Goal: Information Seeking & Learning: Compare options

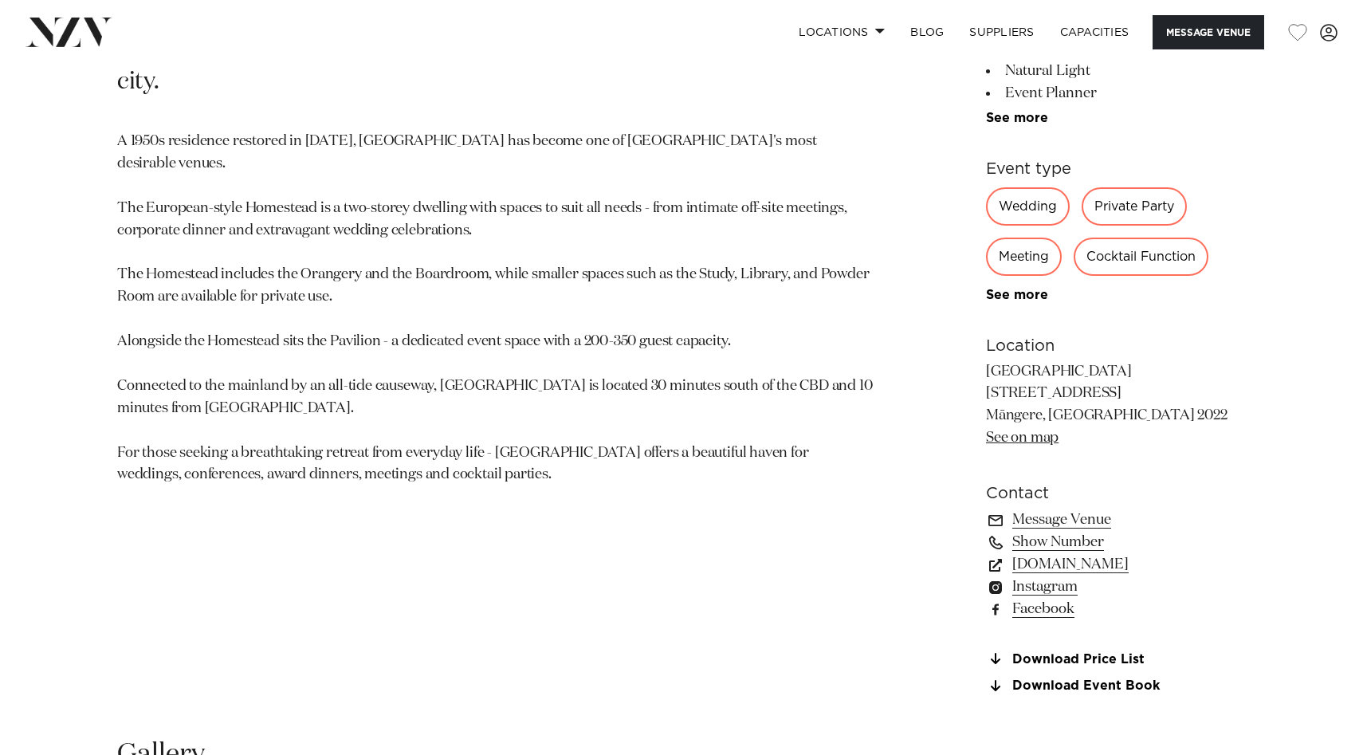
scroll to position [710, 0]
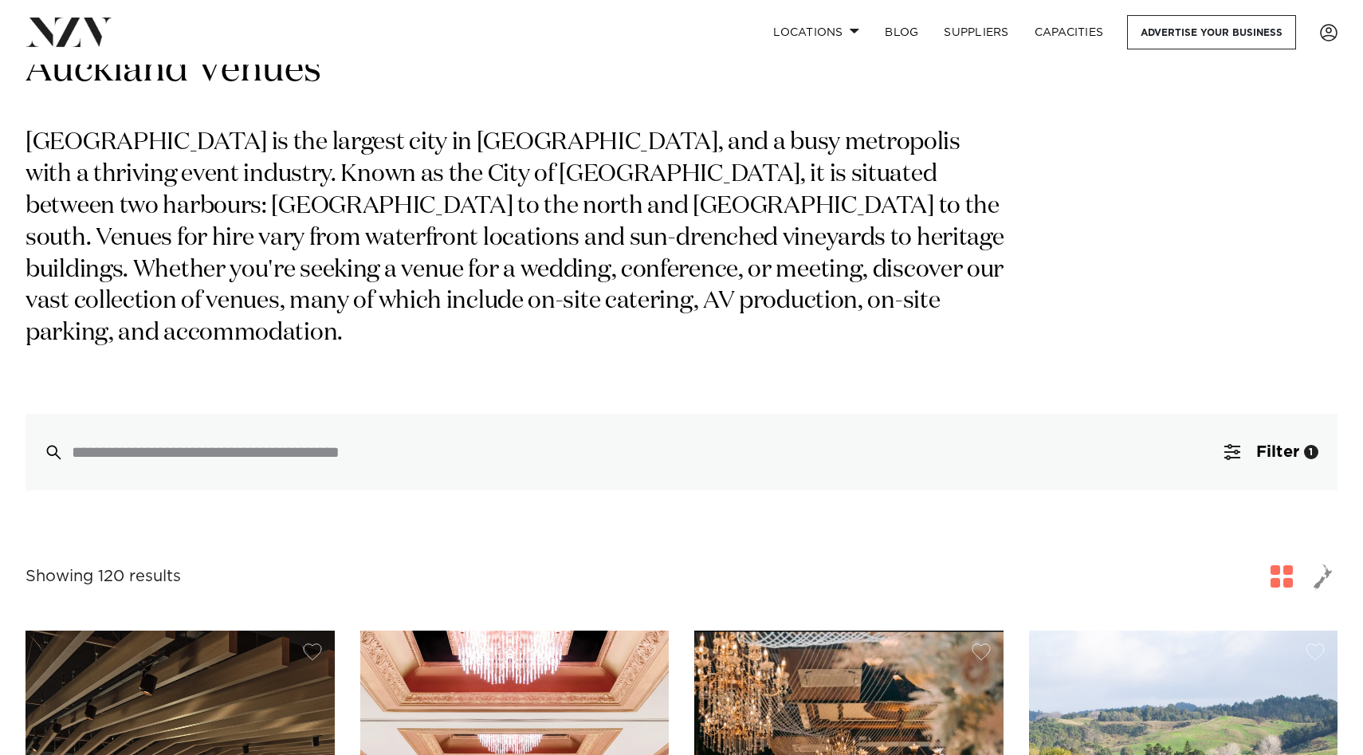
scroll to position [119, 0]
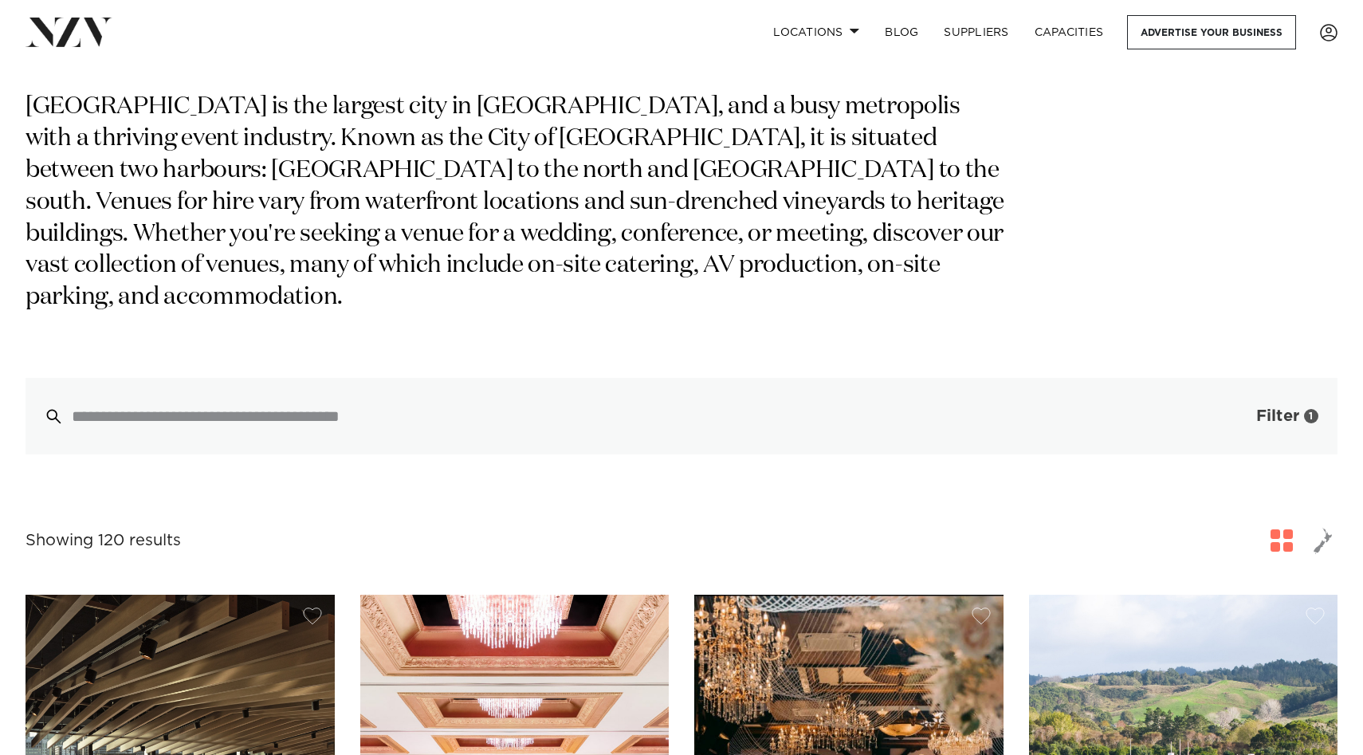
click at [1229, 393] on button "Filter 1" at bounding box center [1271, 416] width 132 height 77
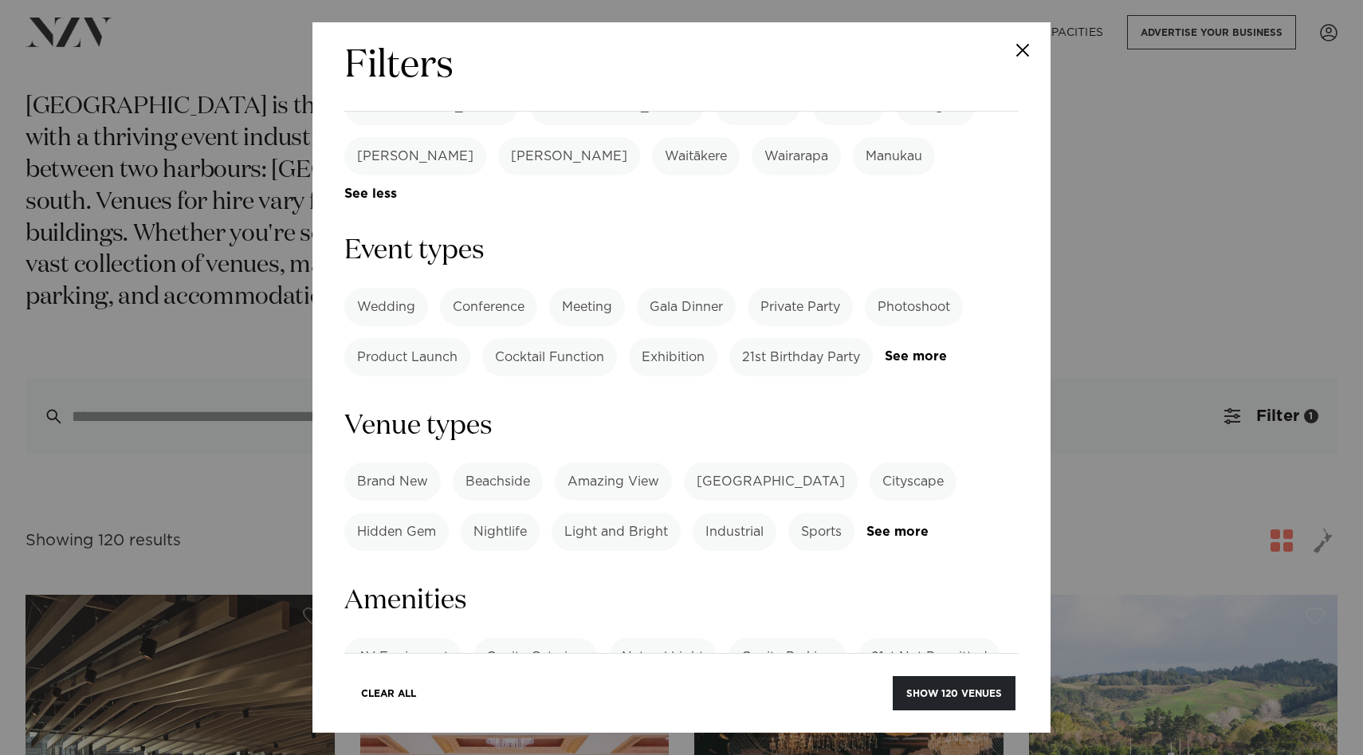
scroll to position [602, 0]
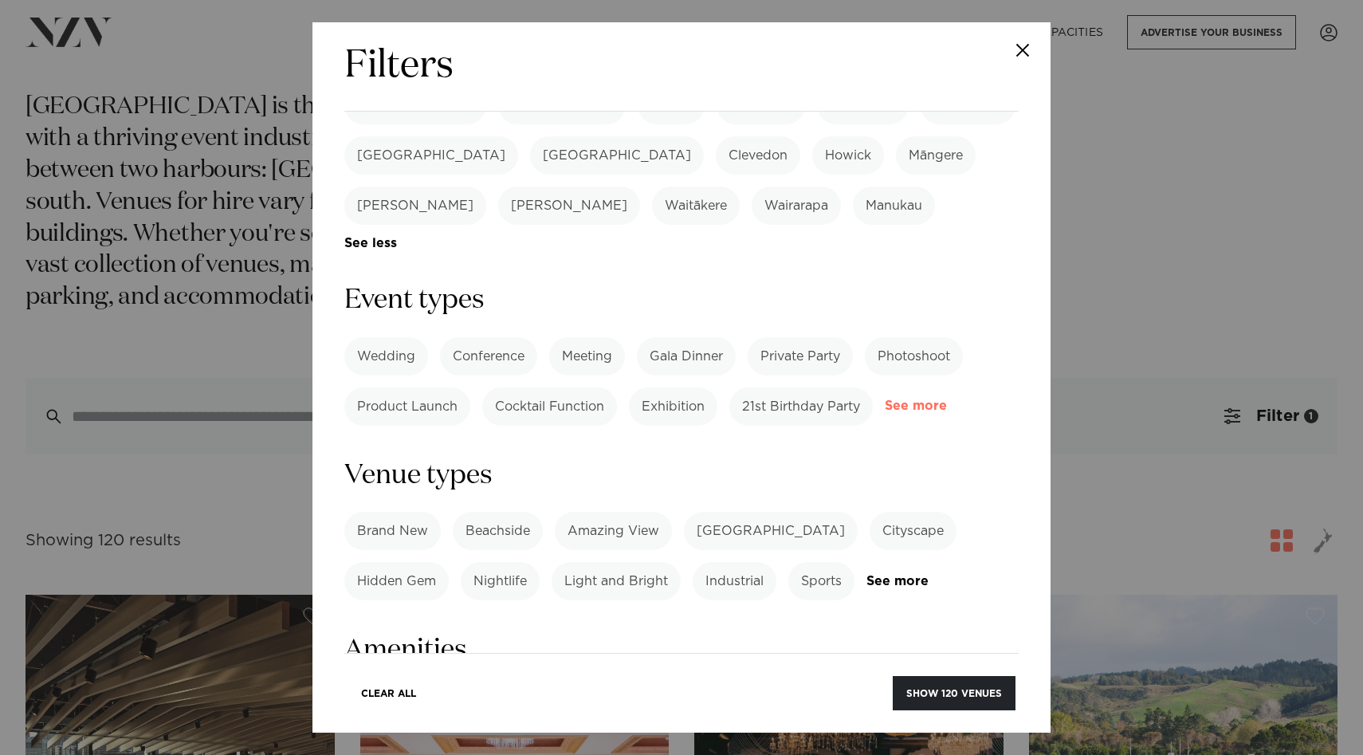
click at [919, 399] on link "See more" at bounding box center [947, 406] width 124 height 14
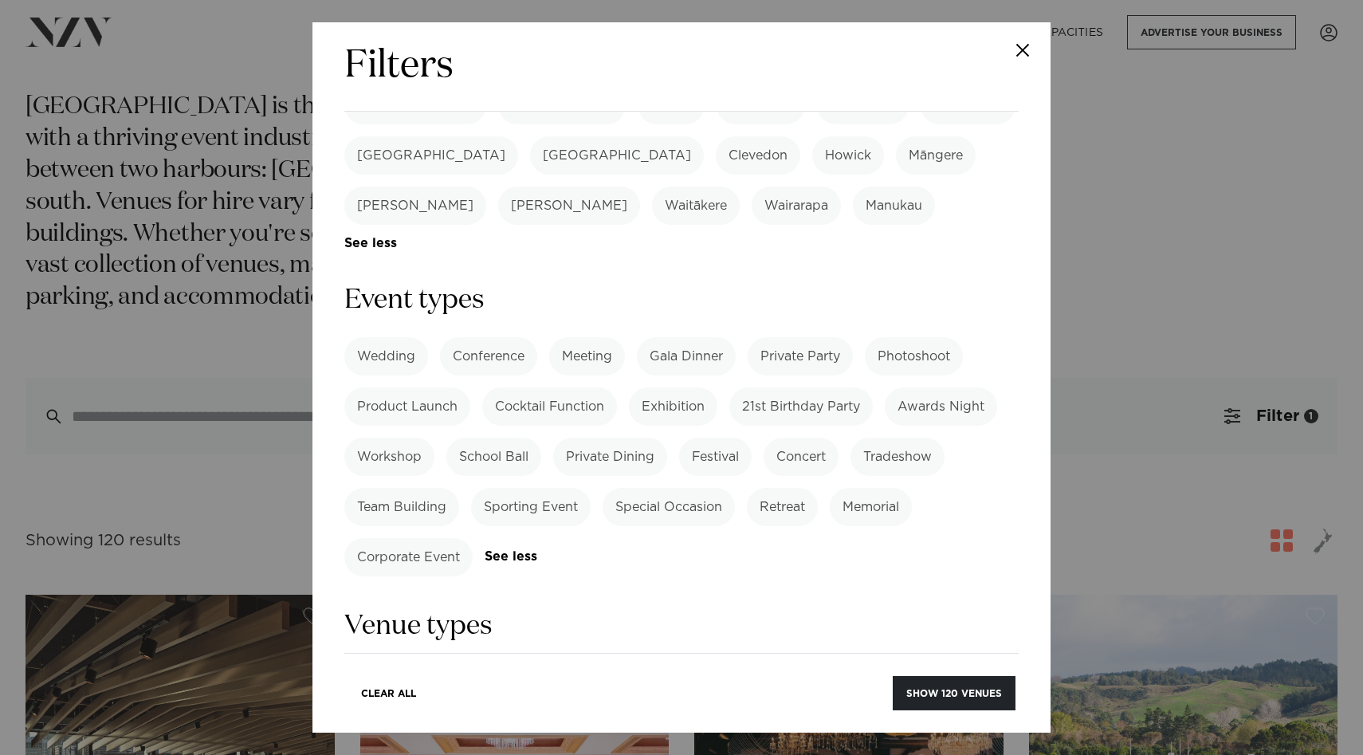
click at [677, 488] on label "Special Occasion" at bounding box center [668, 507] width 132 height 38
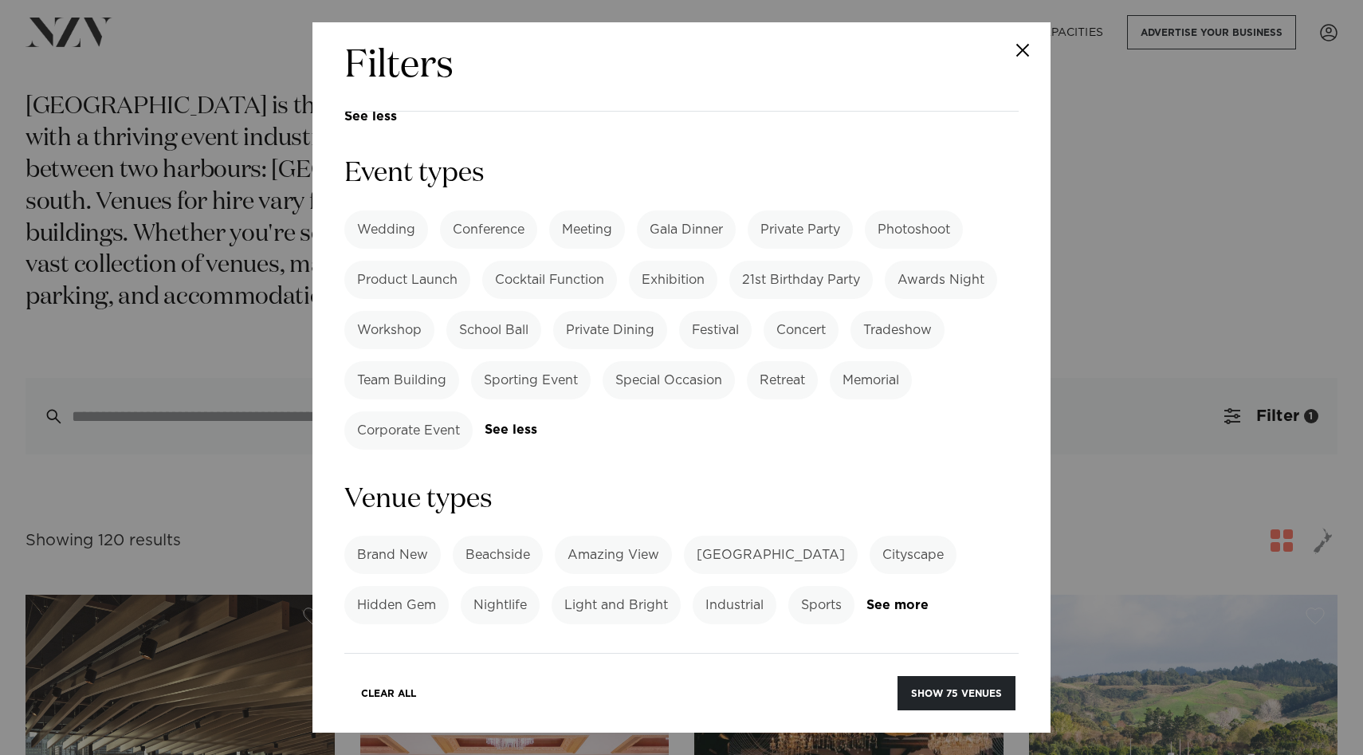
scroll to position [730, 0]
click at [895, 597] on link "See more" at bounding box center [928, 604] width 124 height 14
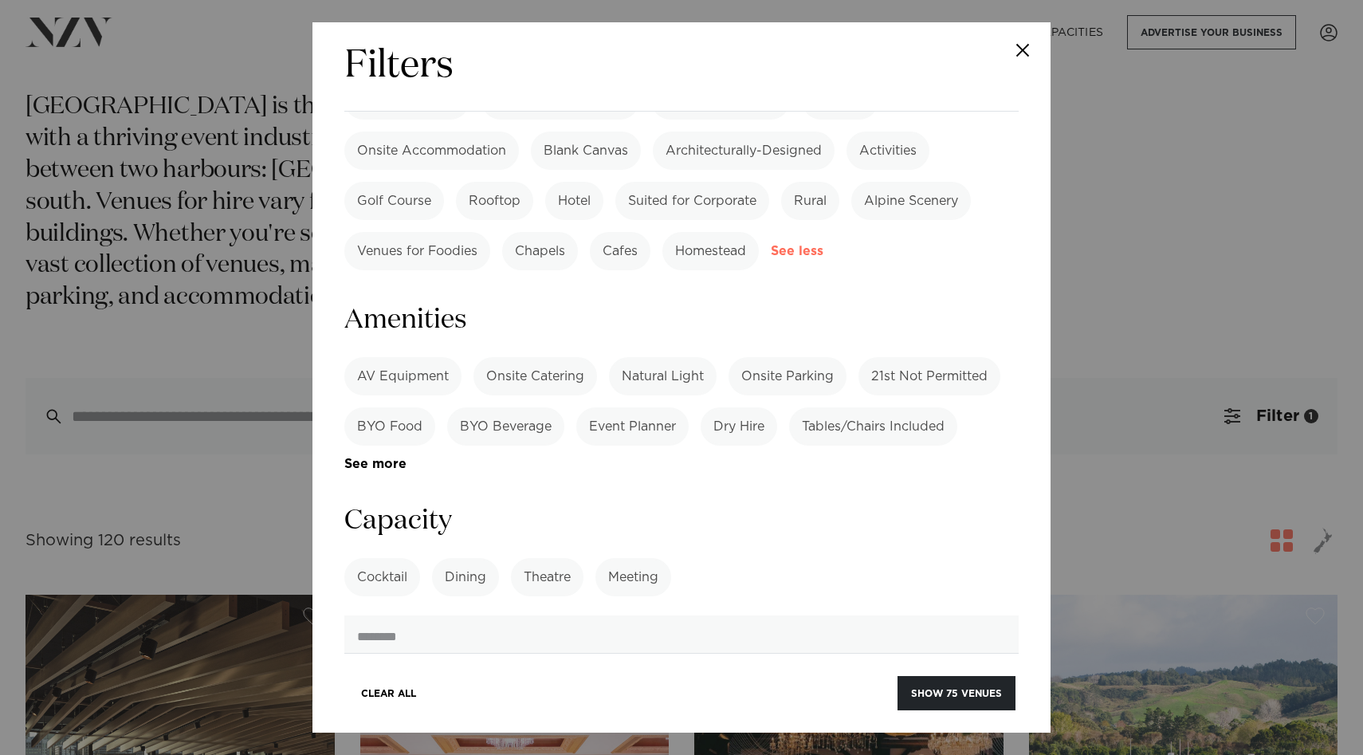
scroll to position [1523, 0]
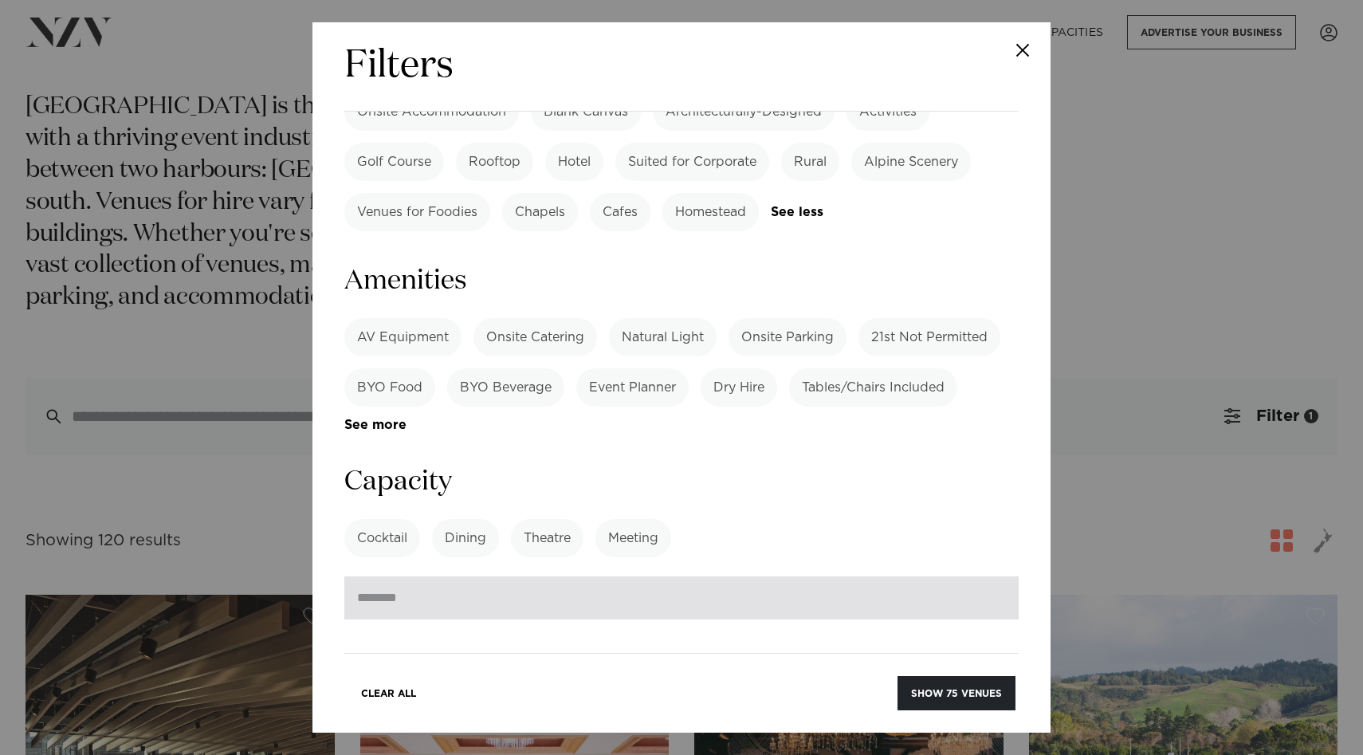
click at [789, 576] on input "number" at bounding box center [681, 597] width 674 height 43
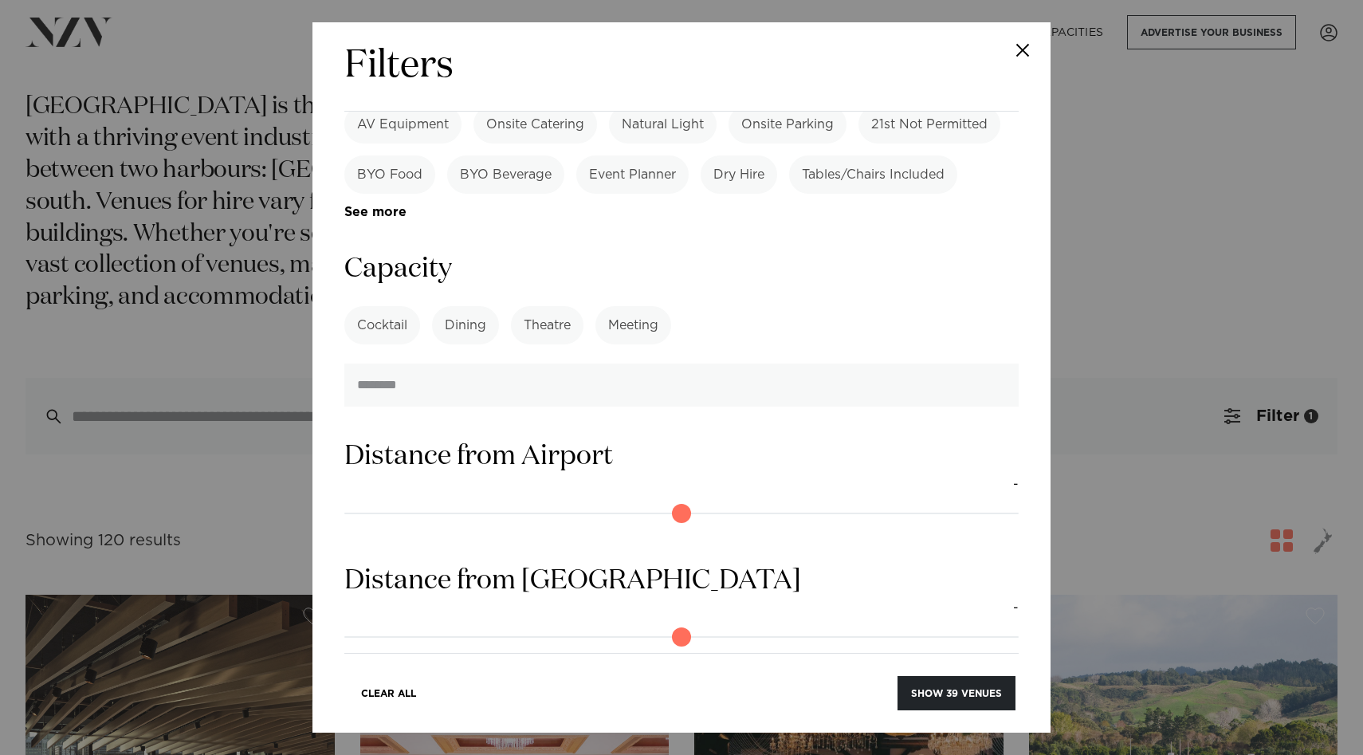
scroll to position [1847, 0]
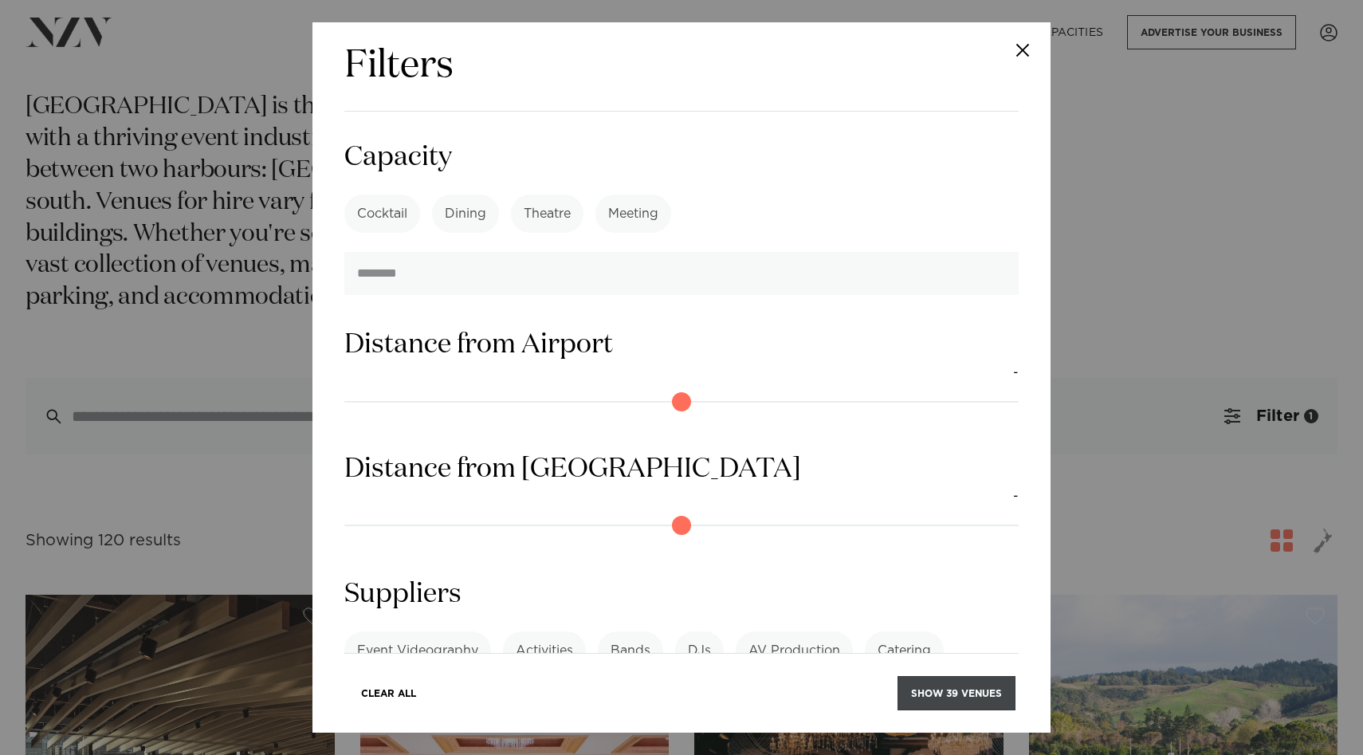
type input "**"
click at [946, 705] on button "Show 39 venues" at bounding box center [956, 693] width 118 height 34
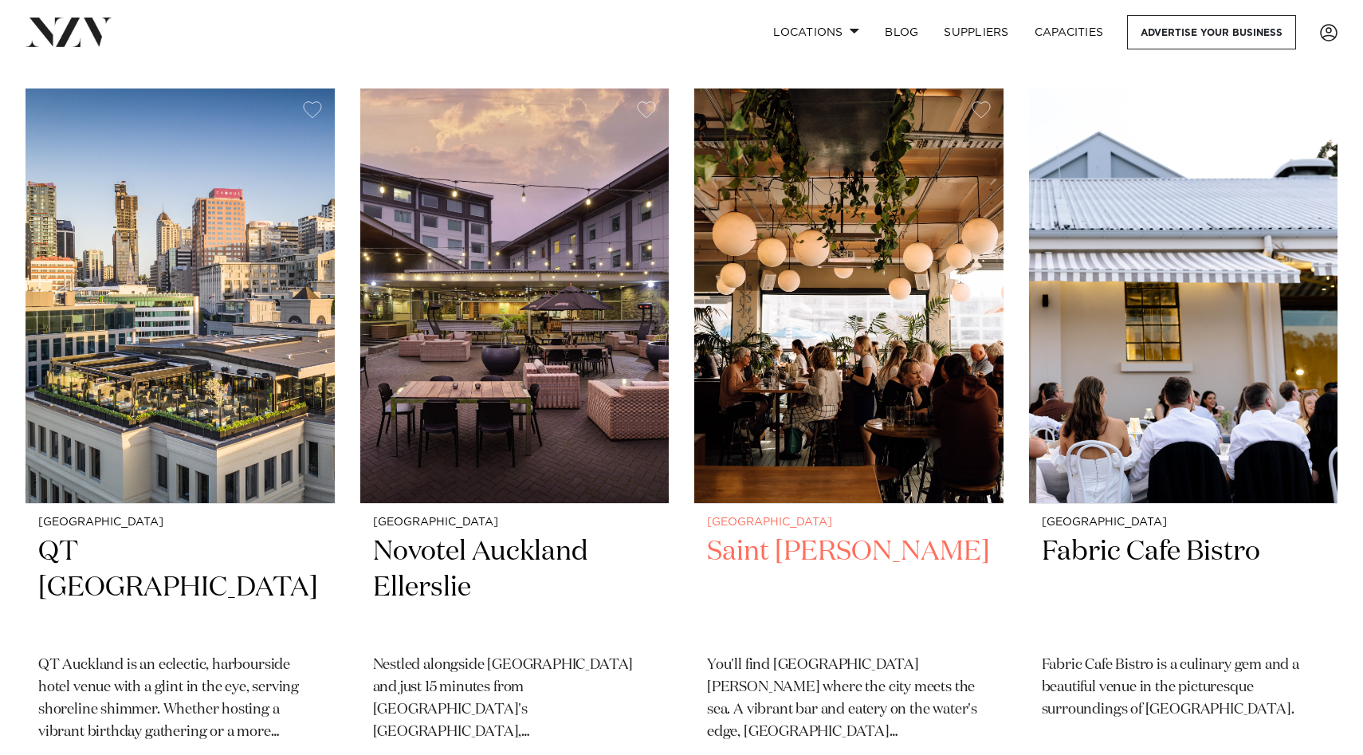
scroll to position [1858, 0]
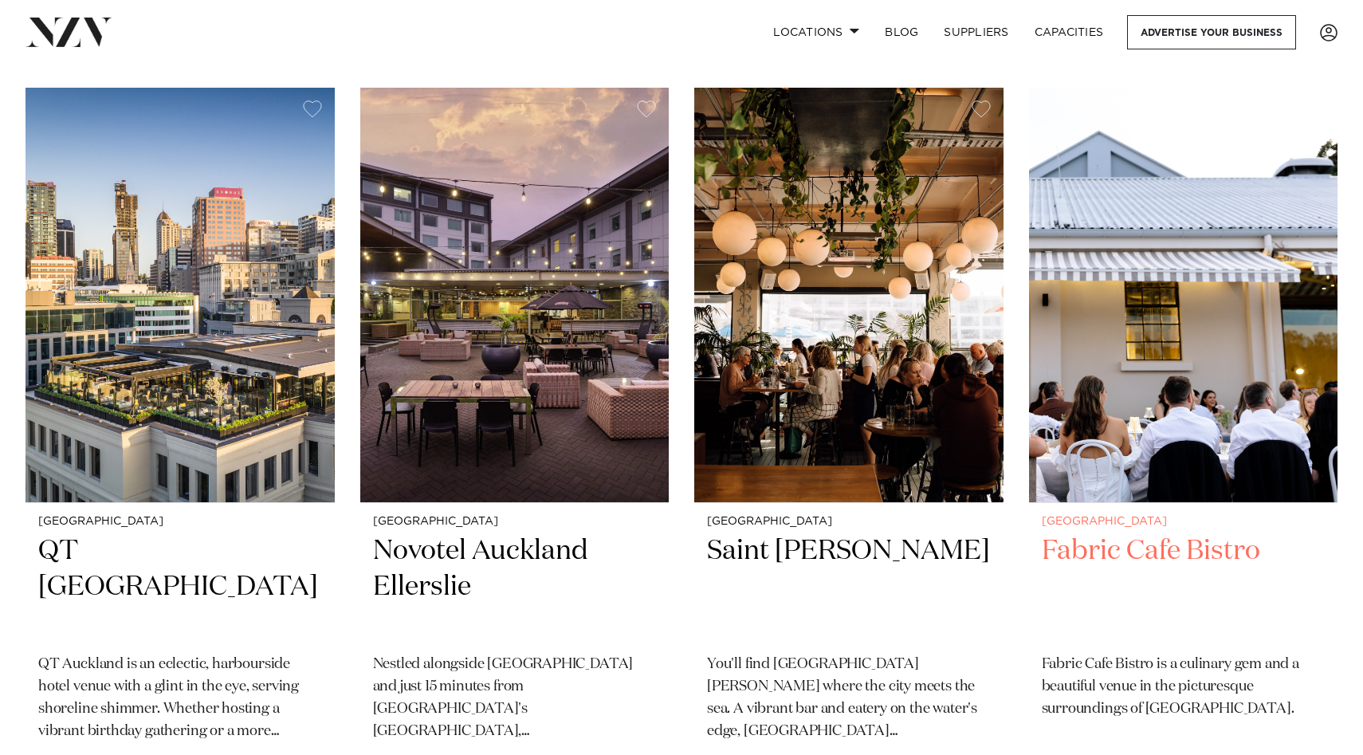
click at [1119, 543] on h2 "Fabric Cafe Bistro" at bounding box center [1184, 587] width 284 height 108
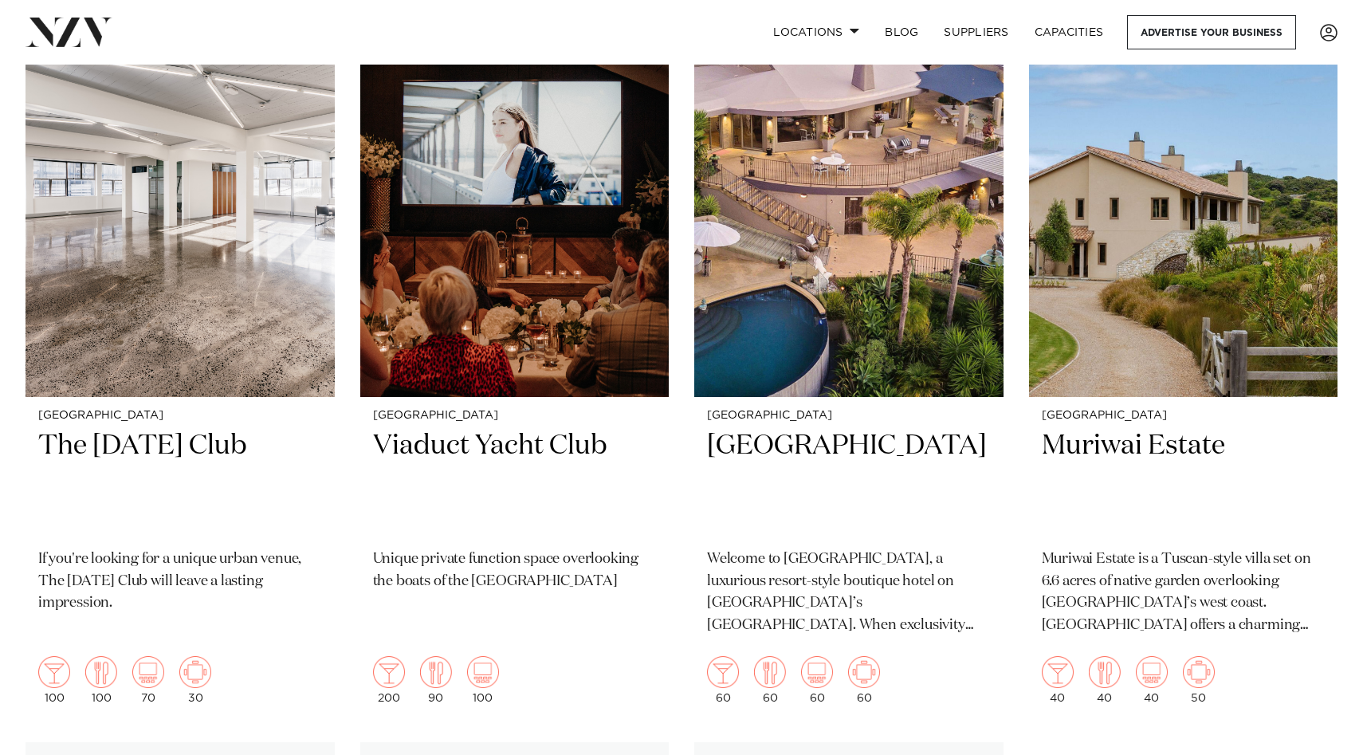
scroll to position [6490, 0]
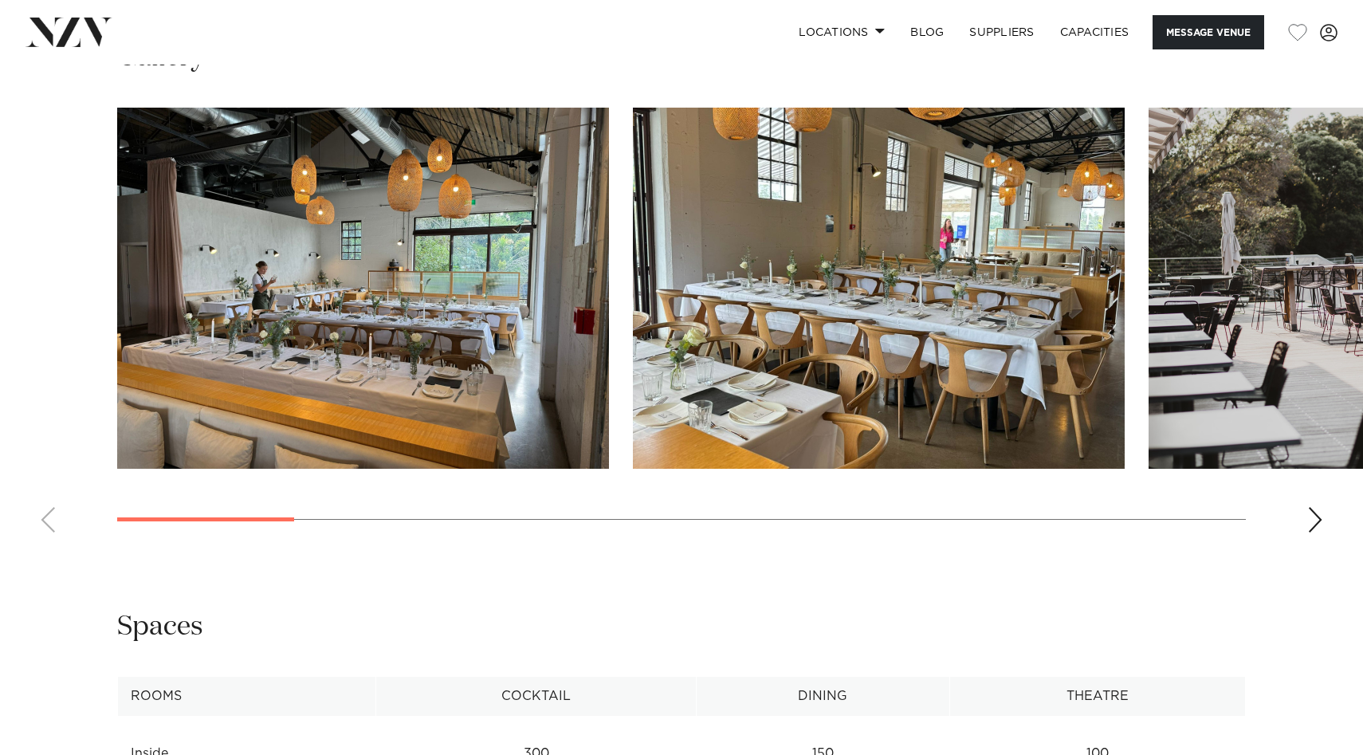
scroll to position [1442, 0]
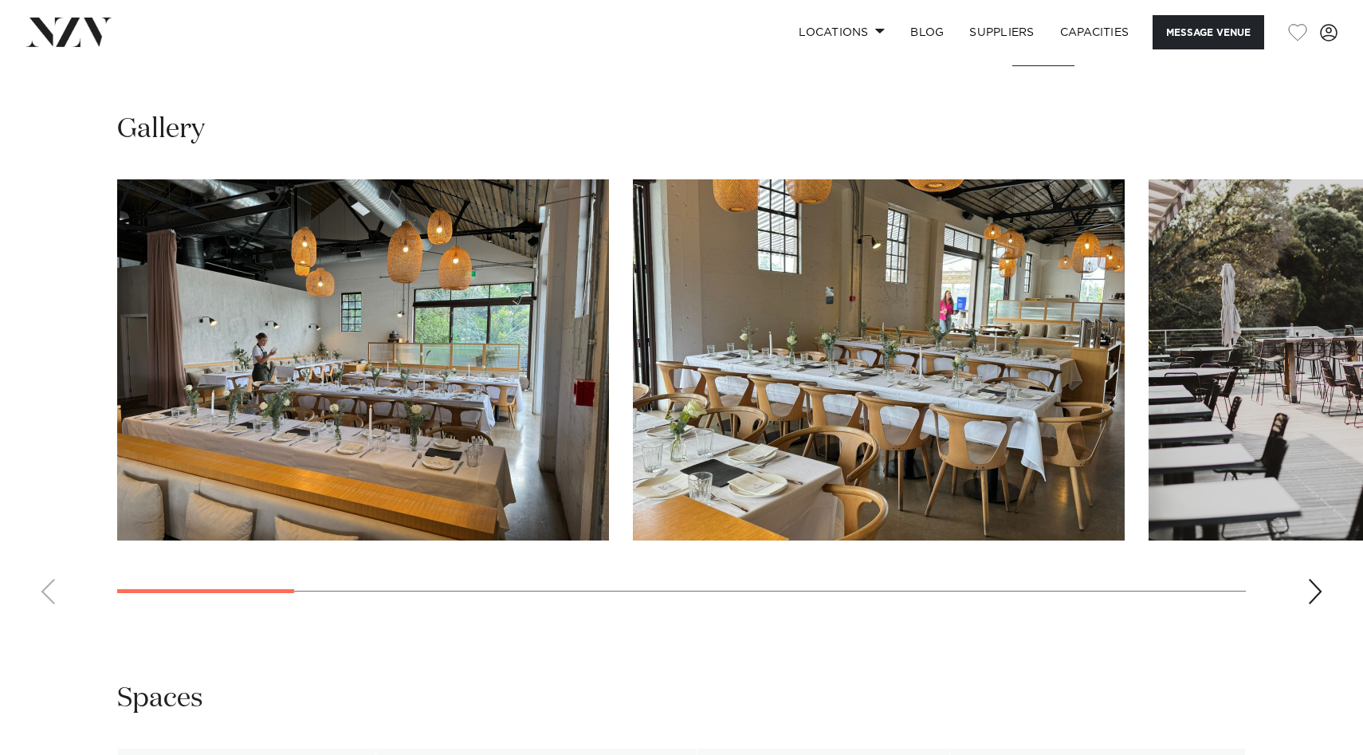
click at [1310, 589] on div "Next slide" at bounding box center [1315, 592] width 16 height 26
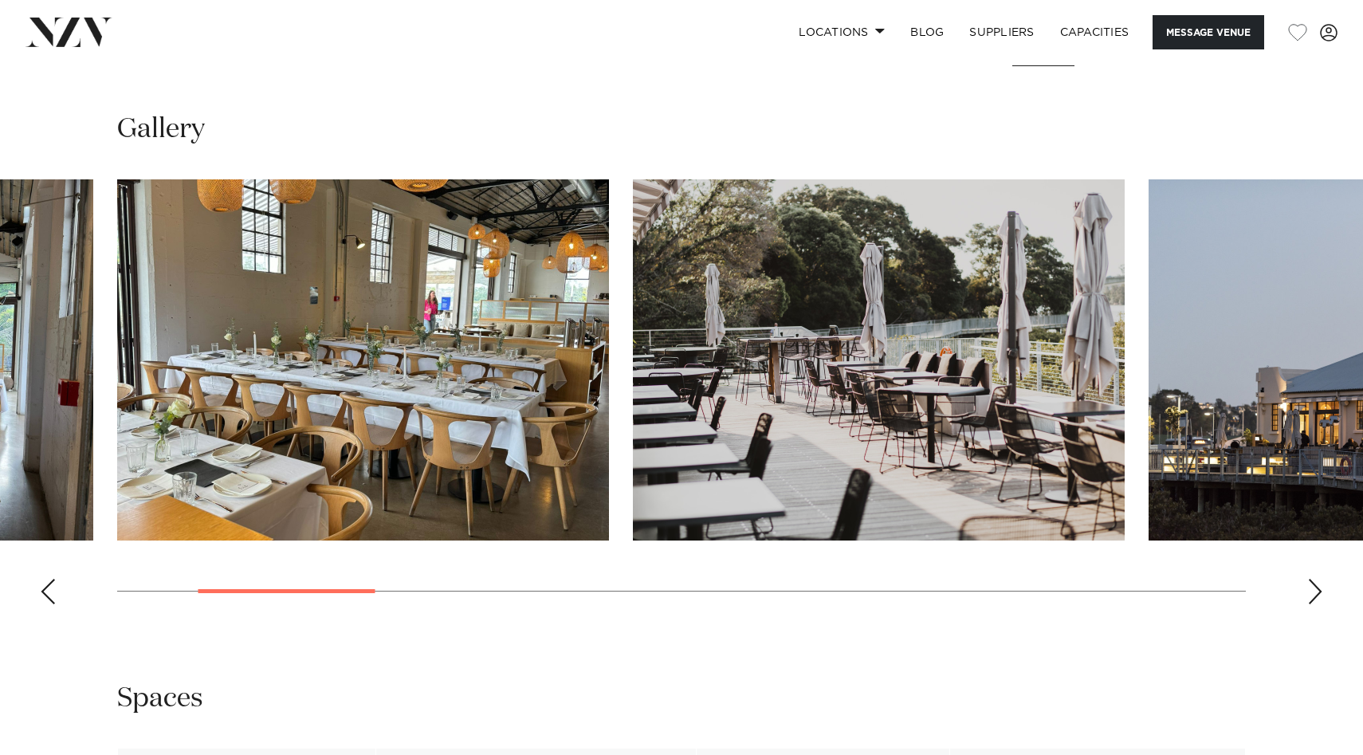
click at [1310, 589] on div "Next slide" at bounding box center [1315, 592] width 16 height 26
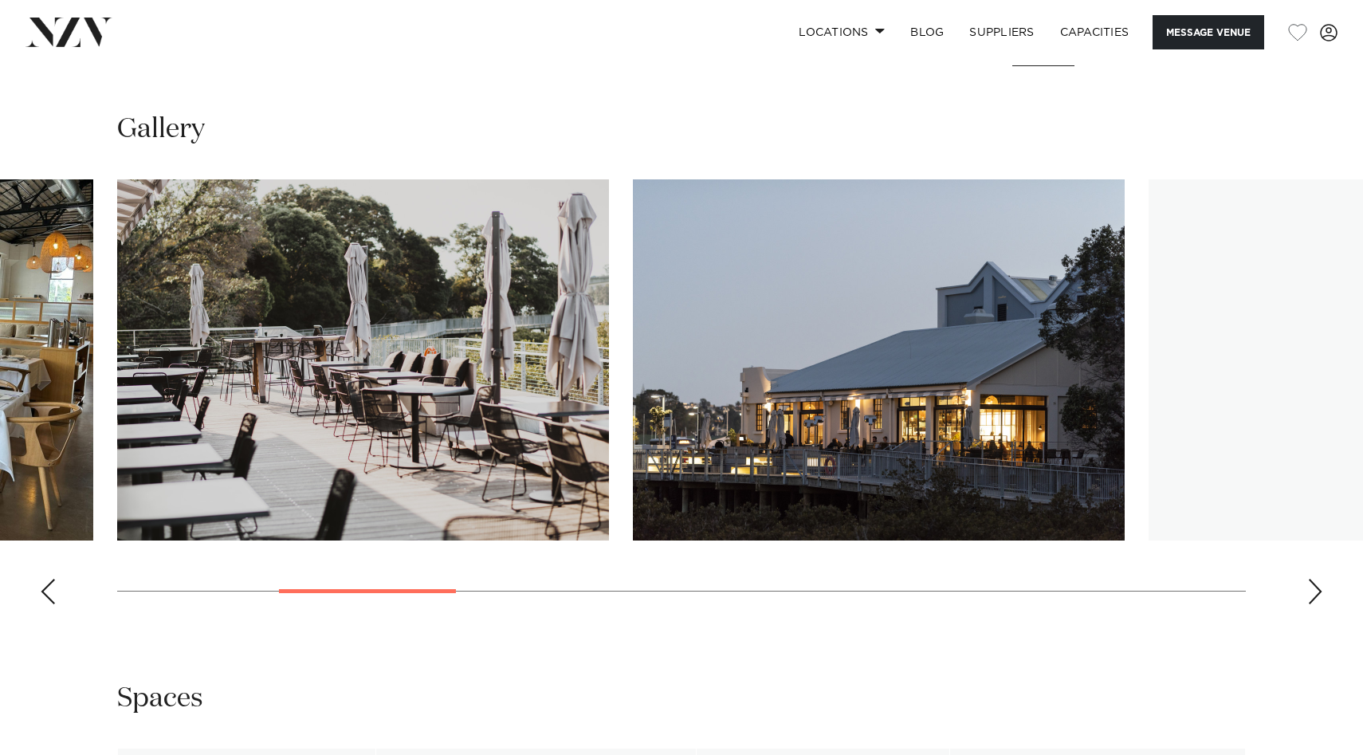
click at [1310, 589] on div "Next slide" at bounding box center [1315, 592] width 16 height 26
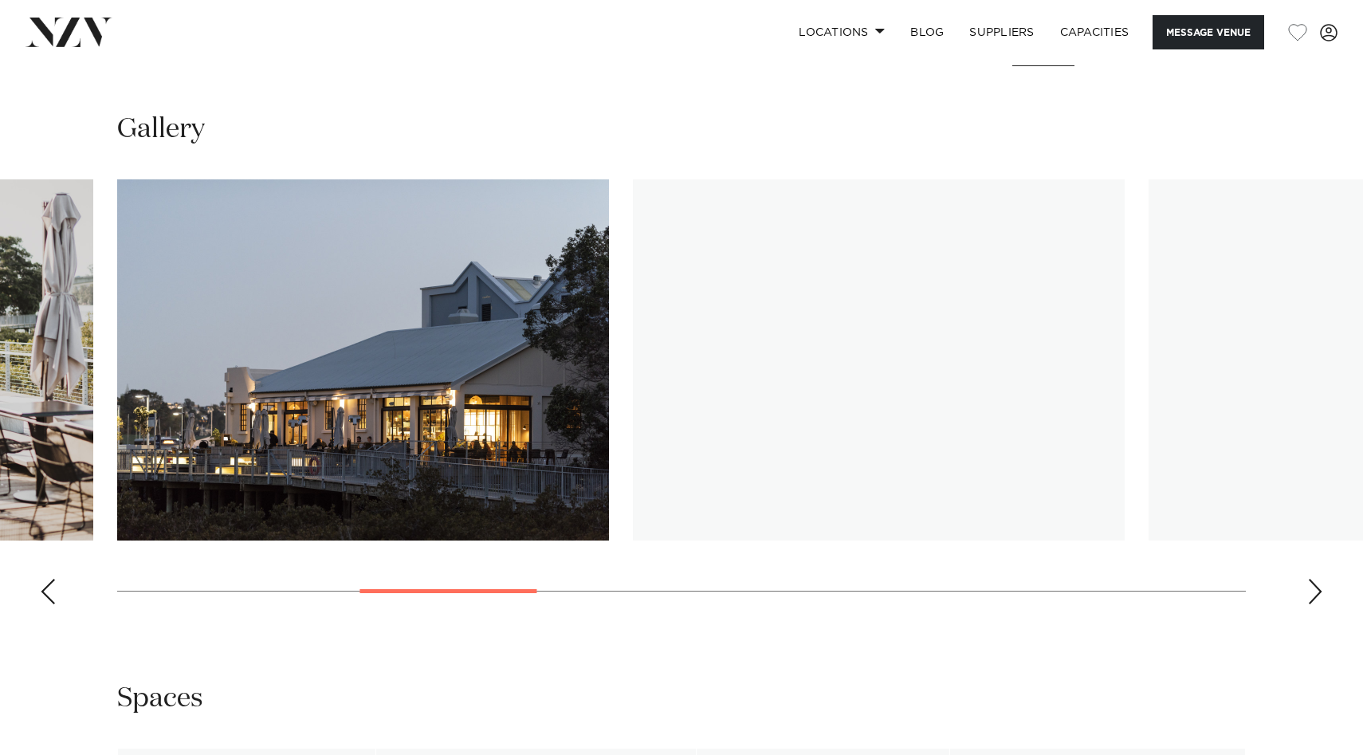
click at [1310, 589] on div "Next slide" at bounding box center [1315, 592] width 16 height 26
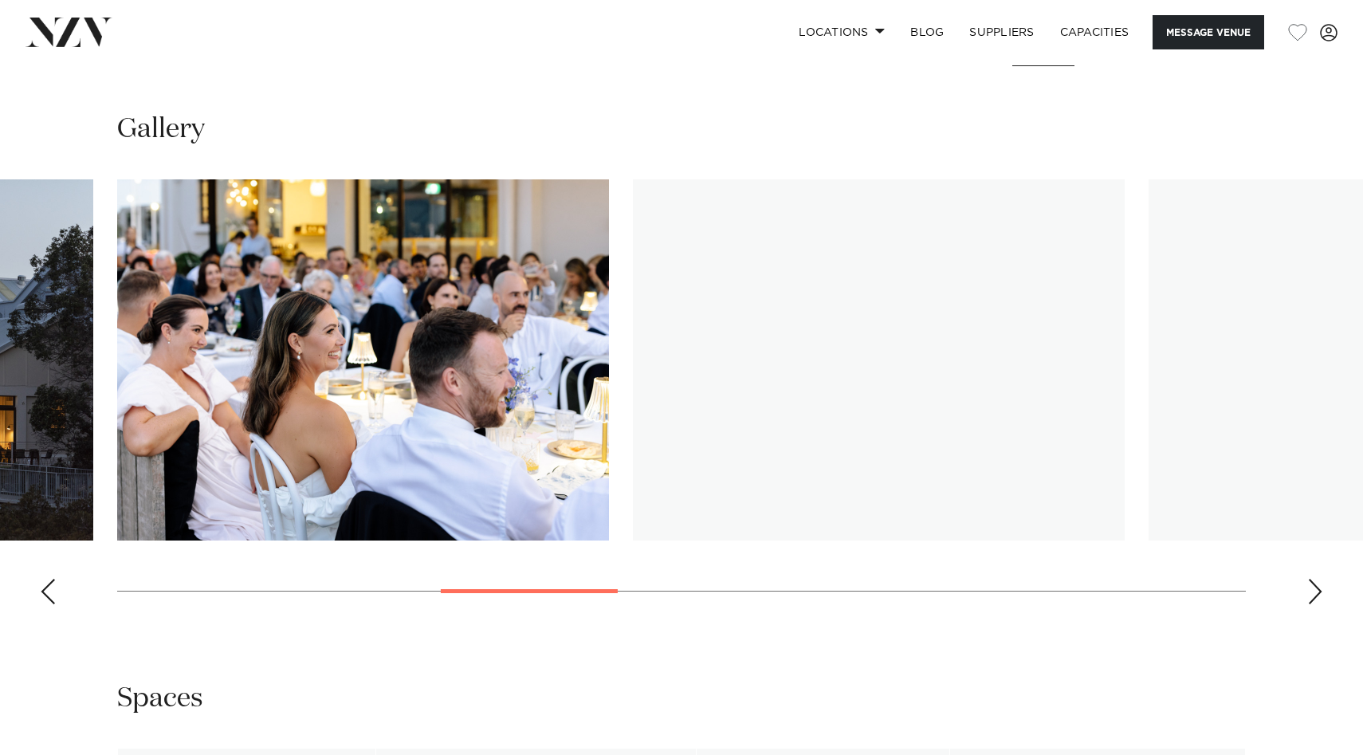
click at [1310, 589] on div "Next slide" at bounding box center [1315, 592] width 16 height 26
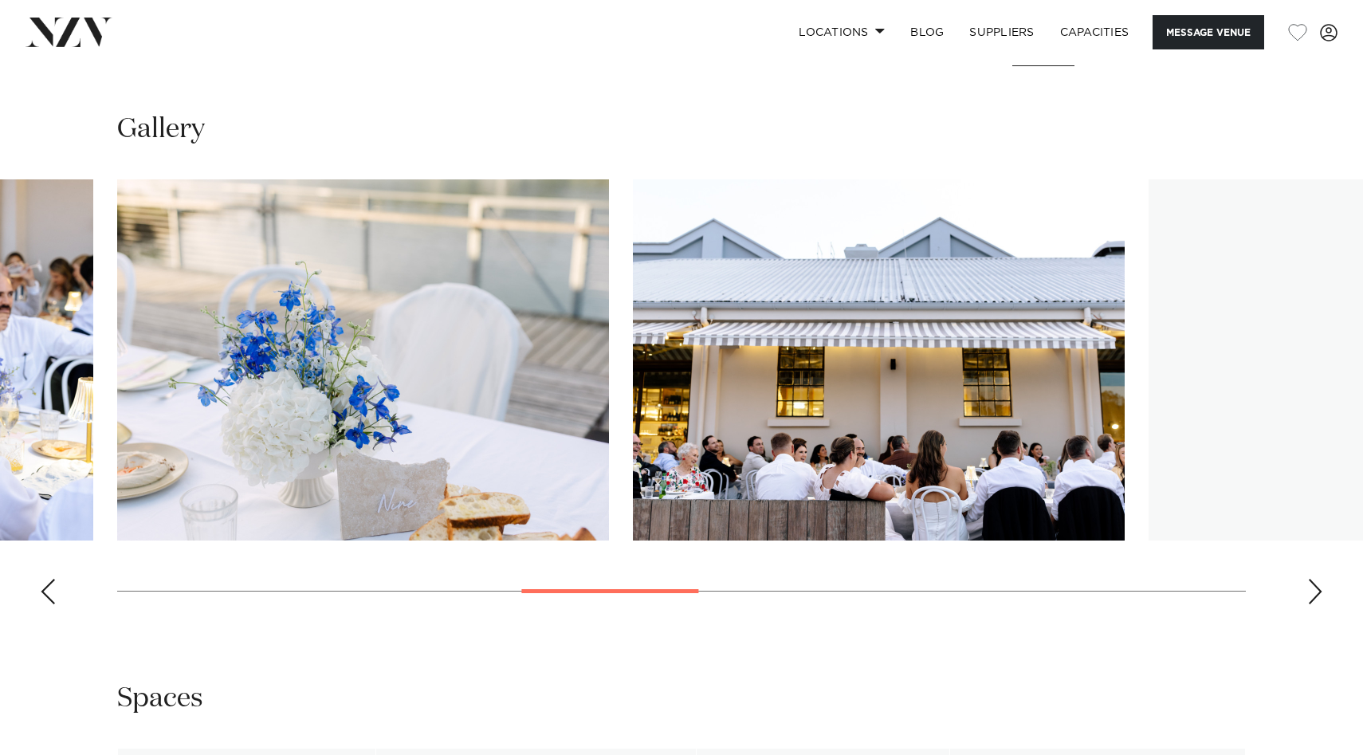
click at [1310, 589] on div "Next slide" at bounding box center [1315, 592] width 16 height 26
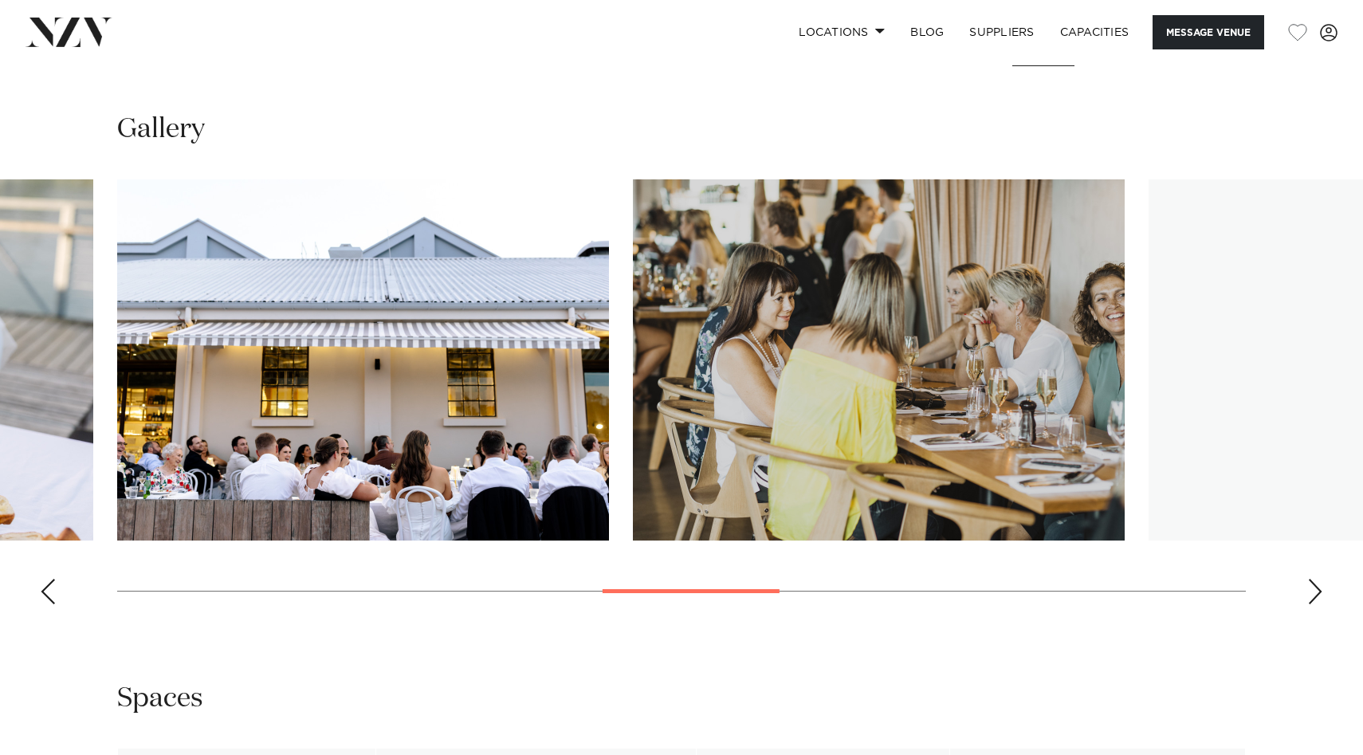
click at [1310, 589] on div "Next slide" at bounding box center [1315, 592] width 16 height 26
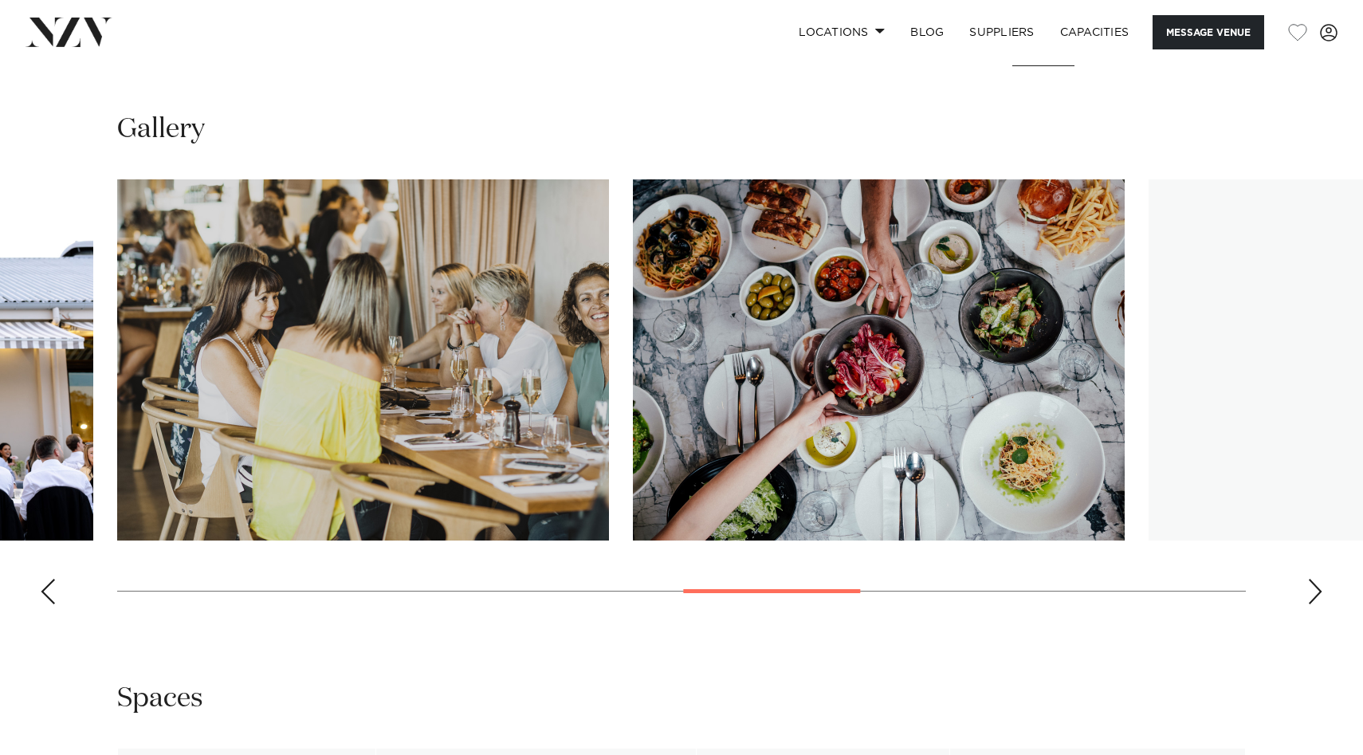
click at [1310, 589] on div "Next slide" at bounding box center [1315, 592] width 16 height 26
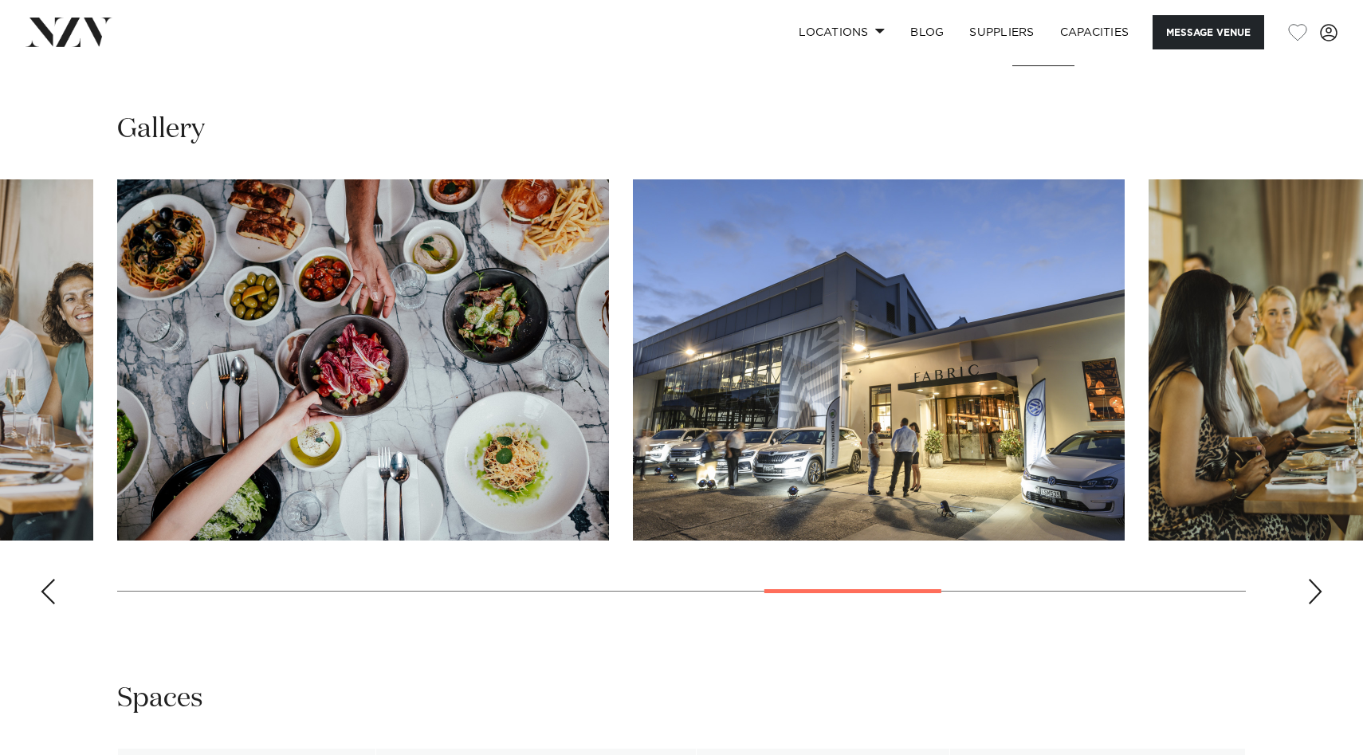
click at [1310, 589] on div "Next slide" at bounding box center [1315, 592] width 16 height 26
